Goal: Navigation & Orientation: Find specific page/section

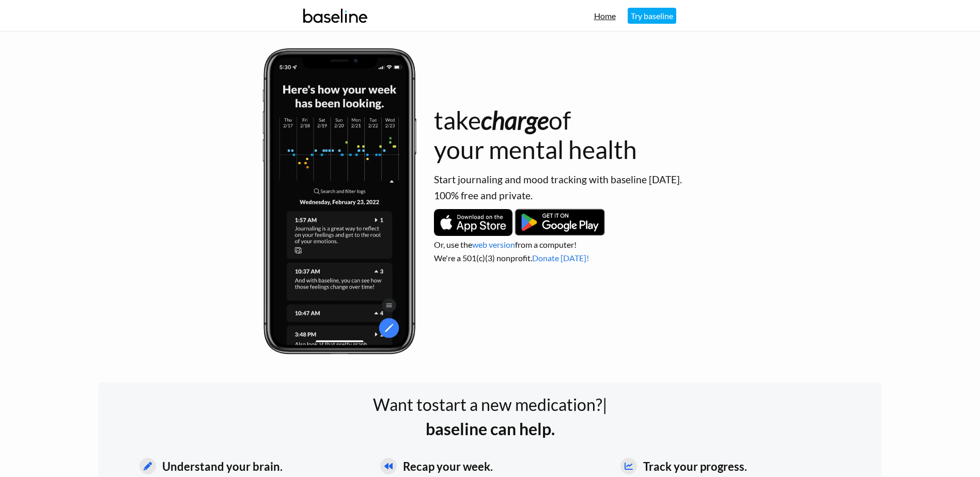
click at [608, 15] on link "Home" at bounding box center [605, 16] width 22 height 10
click at [601, 15] on link "Home" at bounding box center [605, 16] width 22 height 10
click at [644, 15] on link "Try baseline" at bounding box center [651, 16] width 49 height 16
click at [492, 246] on link "web version" at bounding box center [493, 245] width 43 height 10
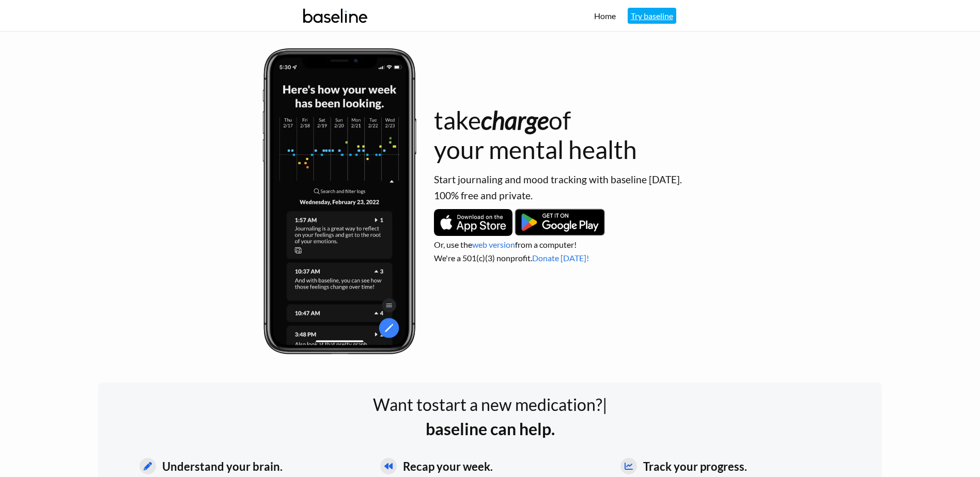
click at [644, 18] on link "Try baseline" at bounding box center [651, 16] width 49 height 16
click at [607, 17] on link "Home" at bounding box center [605, 16] width 22 height 10
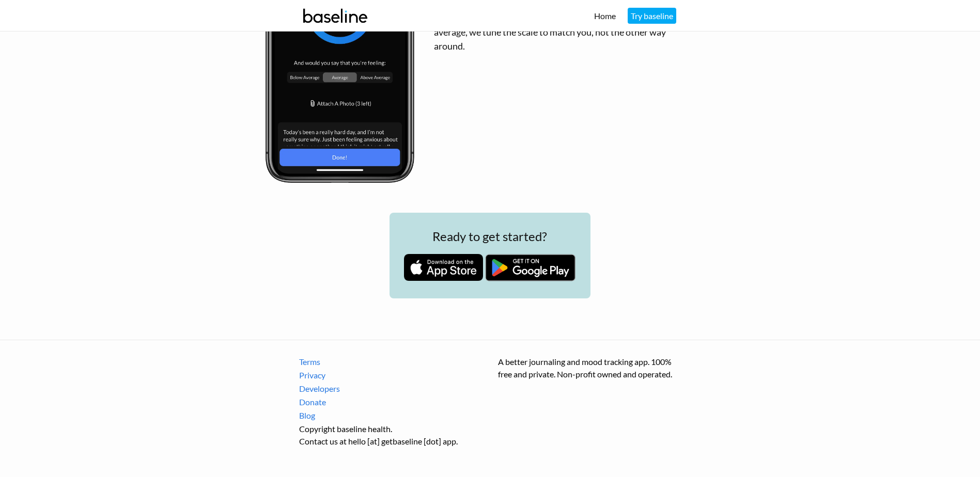
scroll to position [1396, 0]
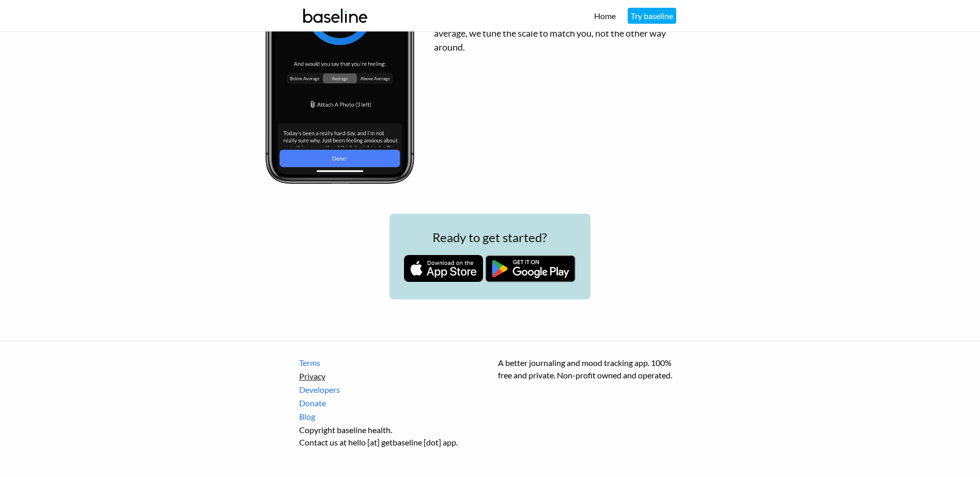
click at [319, 376] on link "Privacy" at bounding box center [390, 376] width 183 height 12
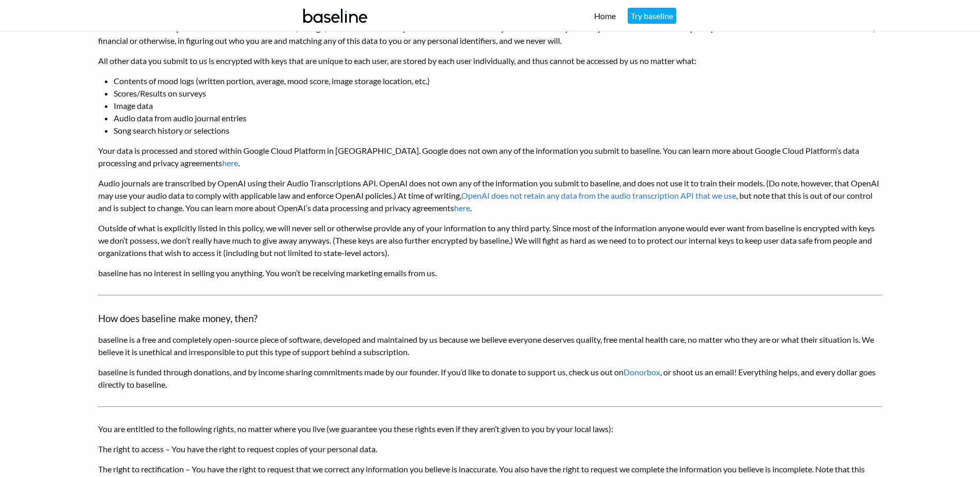
scroll to position [339, 0]
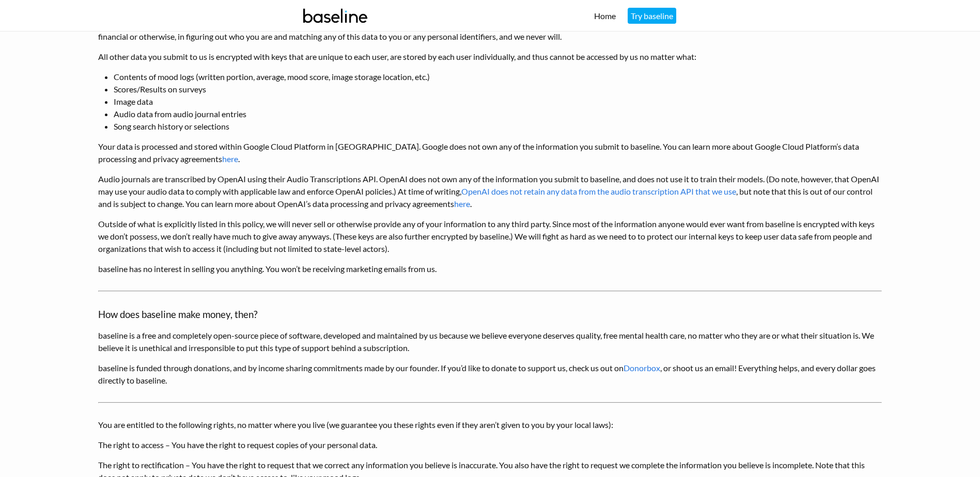
click at [481, 230] on p "Outside of what is explicitly listed in this policy, we will never sell or othe…" at bounding box center [490, 236] width 784 height 37
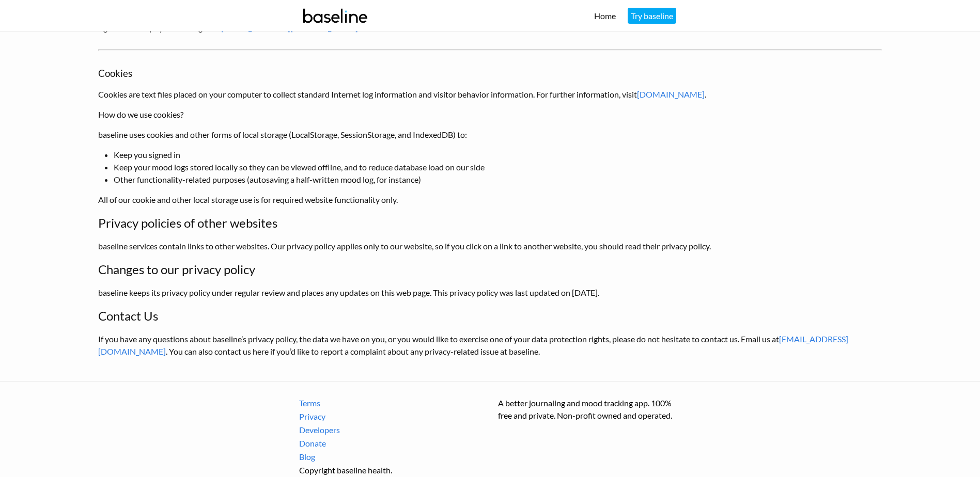
scroll to position [912, 0]
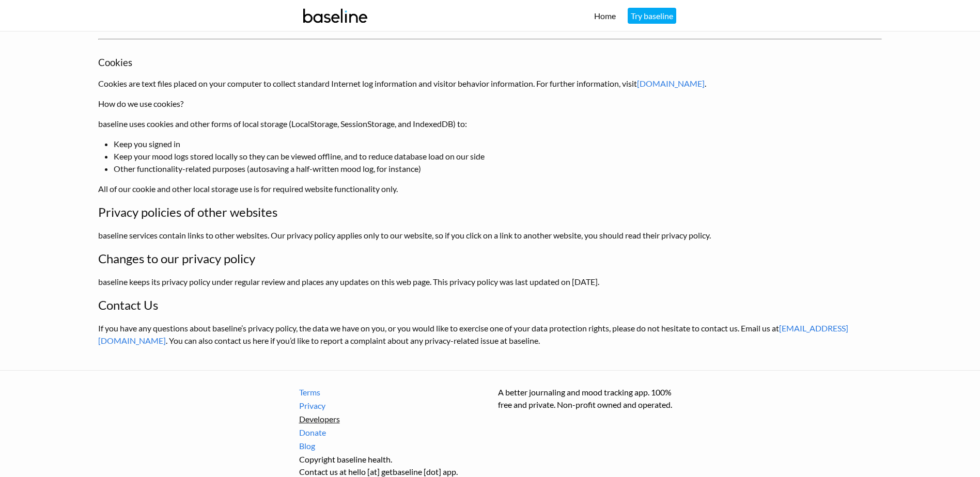
click at [335, 413] on link "Developers" at bounding box center [390, 419] width 183 height 12
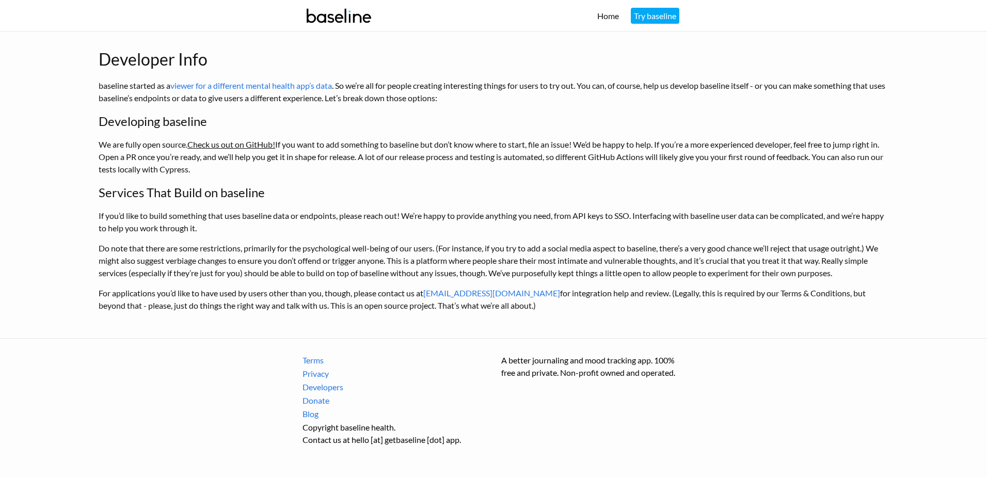
click at [250, 146] on link "Check us out on GitHub!" at bounding box center [231, 144] width 88 height 10
